Goal: Task Accomplishment & Management: Use online tool/utility

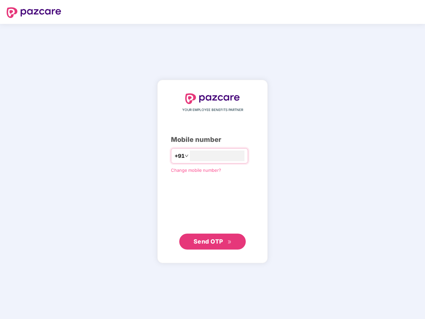
click at [213, 160] on input "number" at bounding box center [217, 156] width 55 height 11
click at [34, 13] on img at bounding box center [34, 12] width 55 height 11
click at [175, 156] on span "+91" at bounding box center [180, 156] width 10 height 8
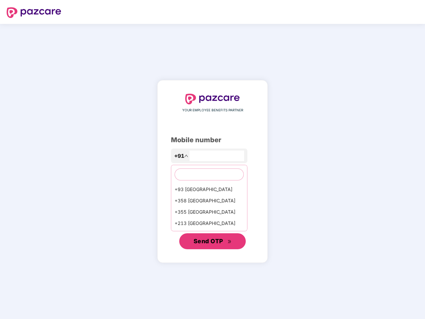
click at [213, 242] on span "Send OTP" at bounding box center [209, 241] width 30 height 7
